Goal: Task Accomplishment & Management: Use online tool/utility

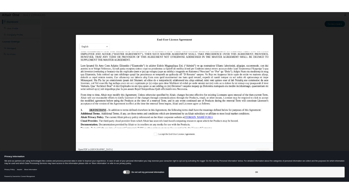
scroll to position [110, 0]
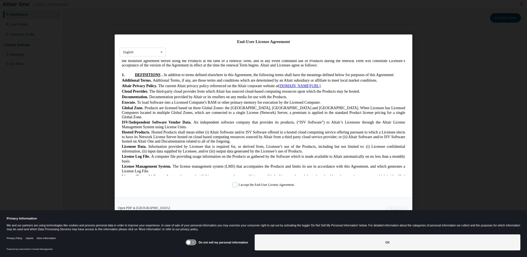
click at [232, 186] on label "I accept the End-User License Agreement." at bounding box center [263, 184] width 62 height 5
click at [387, 206] on button "Continue" at bounding box center [397, 210] width 24 height 8
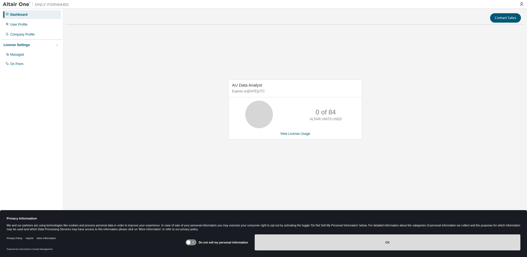
click at [337, 243] on button "OK" at bounding box center [388, 242] width 266 height 16
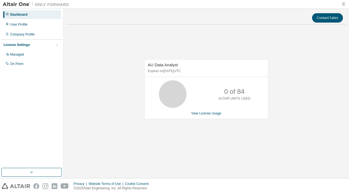
click at [342, 4] on icon "button" at bounding box center [343, 4] width 4 height 4
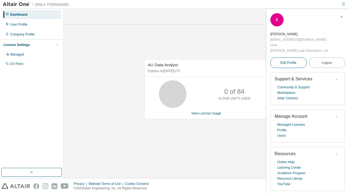
click at [284, 61] on span "Edit Profile" at bounding box center [288, 63] width 16 height 4
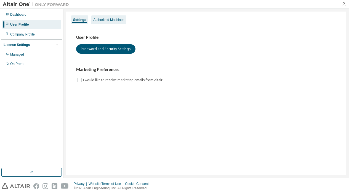
click at [110, 18] on div "Authorized Machines" at bounding box center [108, 20] width 31 height 4
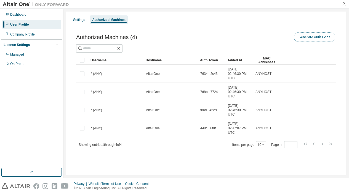
click at [316, 36] on button "Generate Auth Code" at bounding box center [314, 37] width 41 height 9
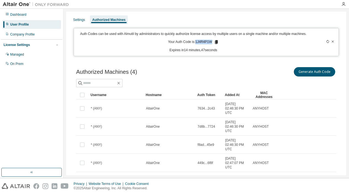
drag, startPoint x: 211, startPoint y: 46, endPoint x: 196, endPoint y: 47, distance: 15.5
click at [196, 45] on p "Your Auth Code is: 1J4R4P1W" at bounding box center [193, 42] width 51 height 5
copy p "1J4R4P1W"
